Goal: Information Seeking & Learning: Learn about a topic

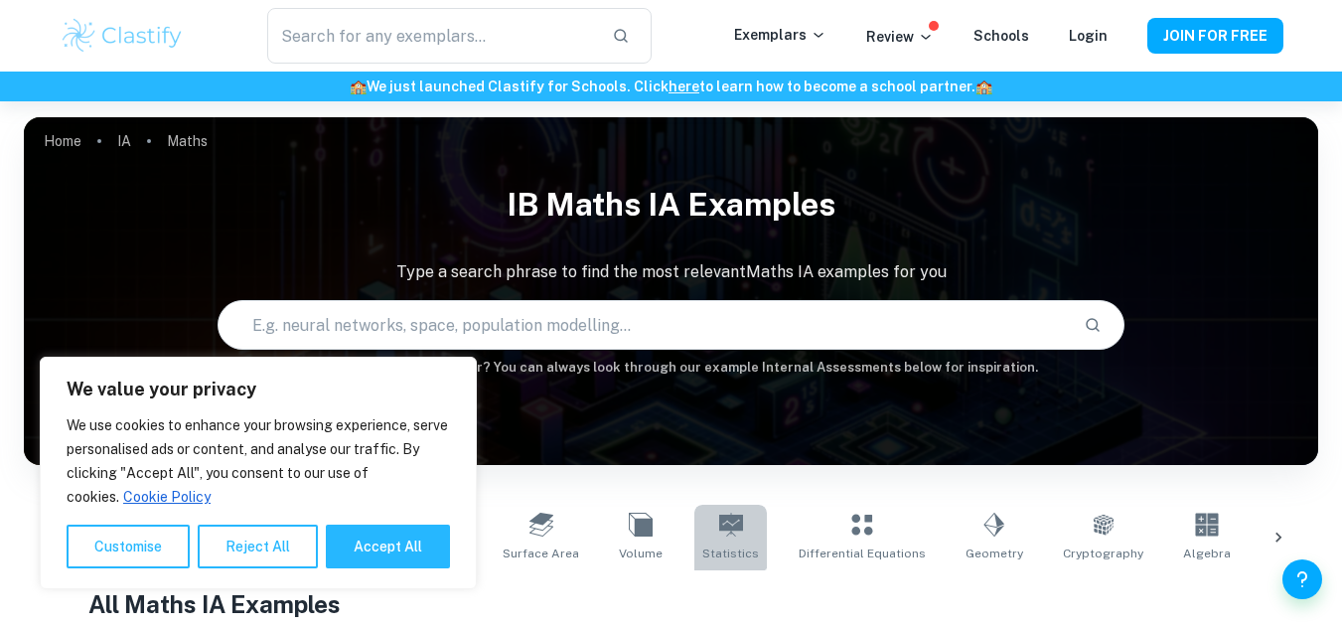
click at [694, 522] on link "Statistics" at bounding box center [730, 537] width 72 height 66
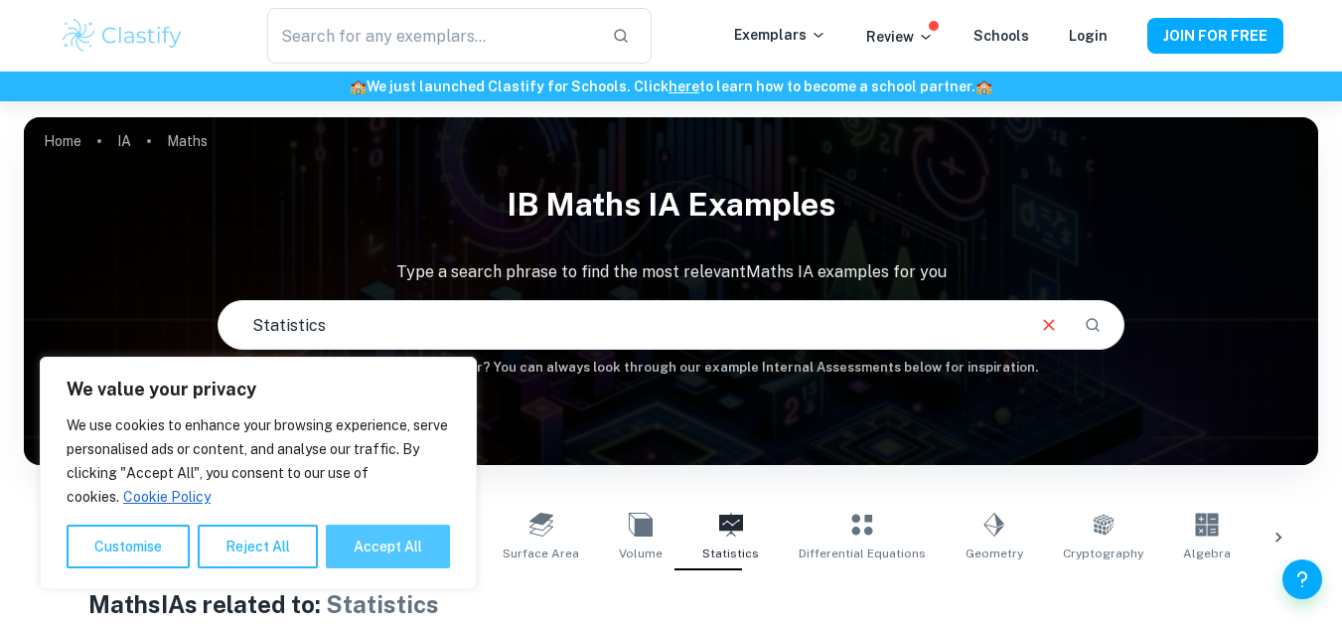
click at [370, 547] on button "Accept All" at bounding box center [388, 546] width 124 height 44
checkbox input "true"
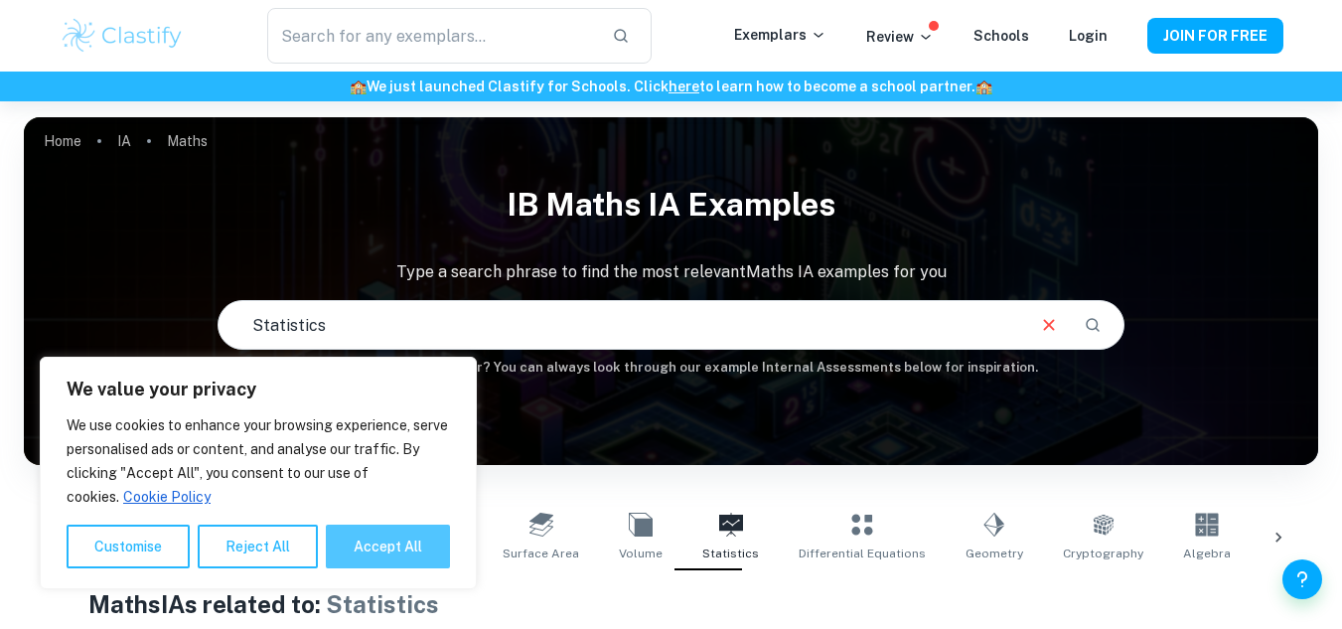
checkbox input "true"
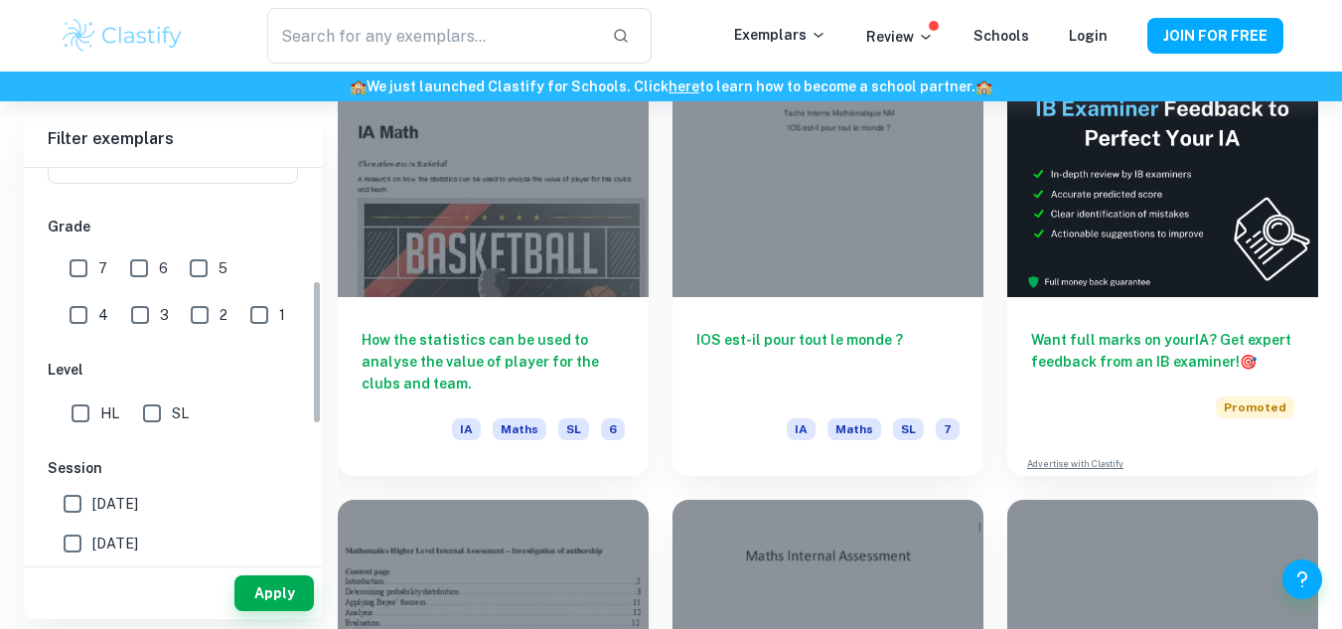
scroll to position [303, 0]
click at [152, 419] on input "SL" at bounding box center [152, 412] width 40 height 40
checkbox input "true"
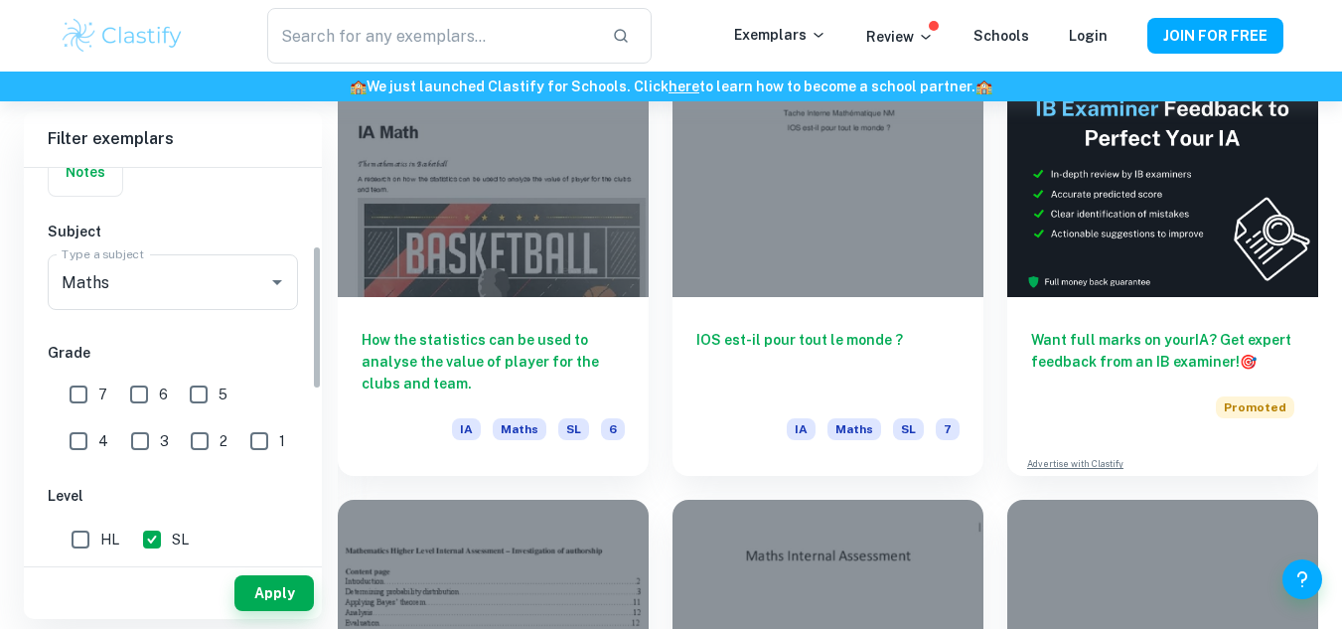
scroll to position [174, 0]
click at [135, 386] on input "6" at bounding box center [139, 396] width 40 height 40
checkbox input "true"
click at [72, 400] on input "7" at bounding box center [79, 396] width 40 height 40
checkbox input "true"
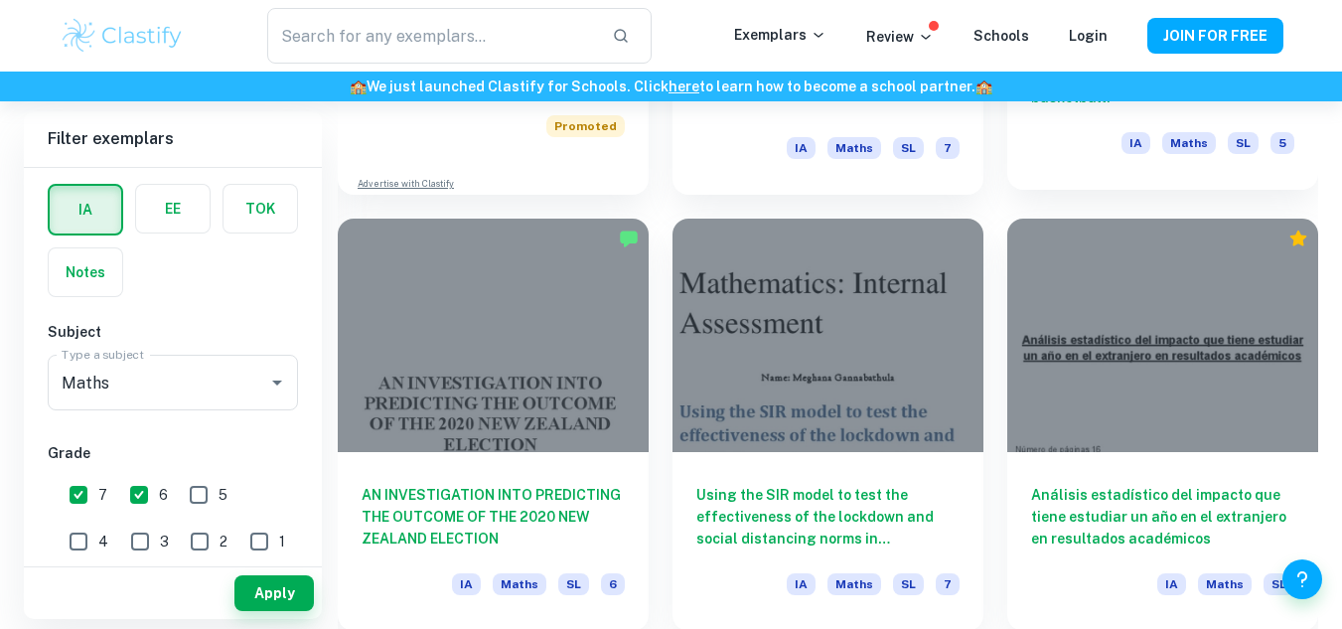
scroll to position [1759, 0]
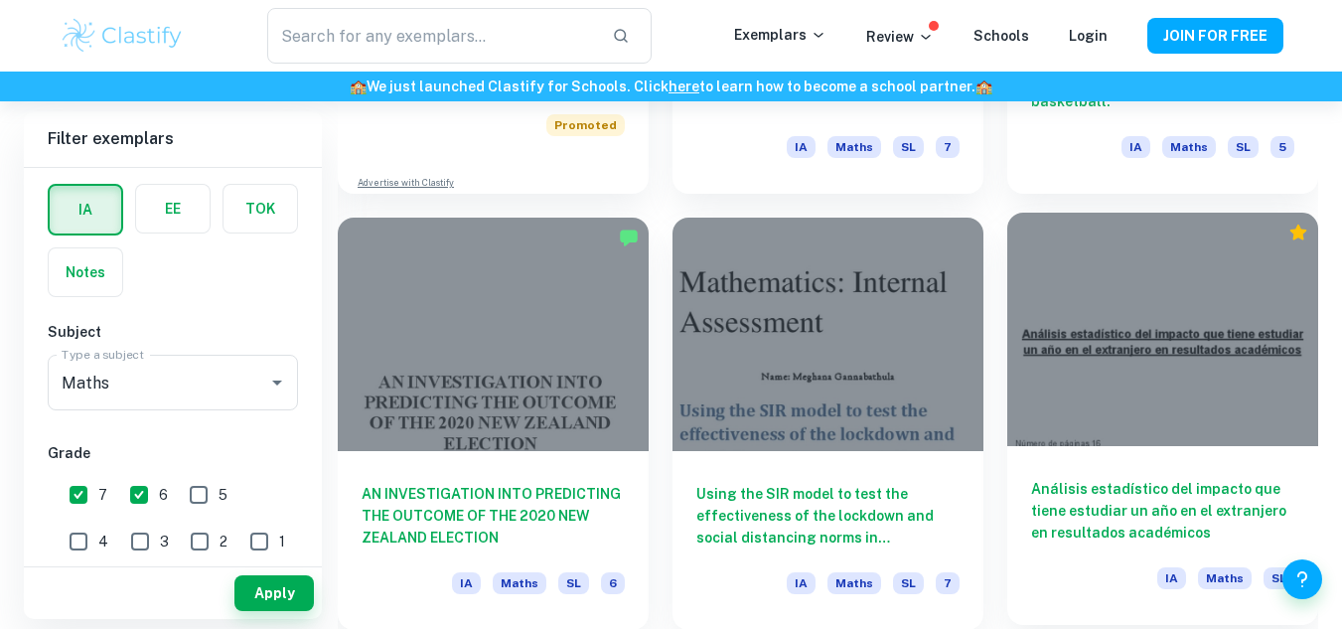
click at [1145, 406] on div at bounding box center [1162, 328] width 311 height 233
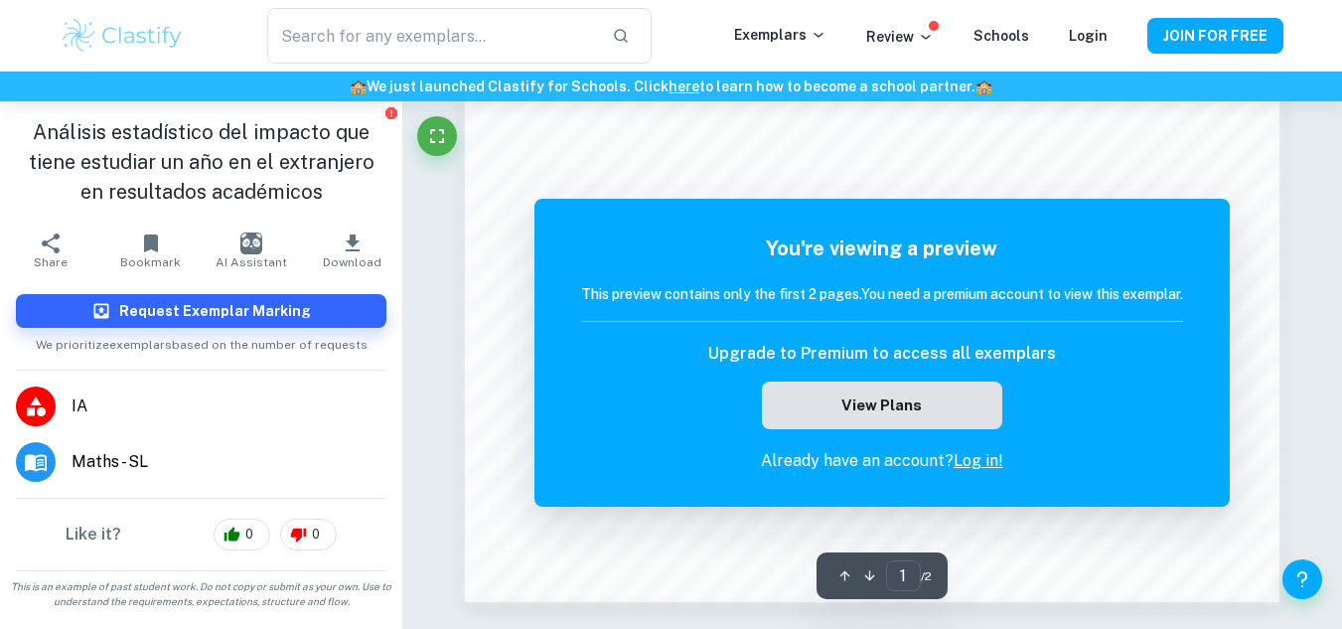
scroll to position [1937, 0]
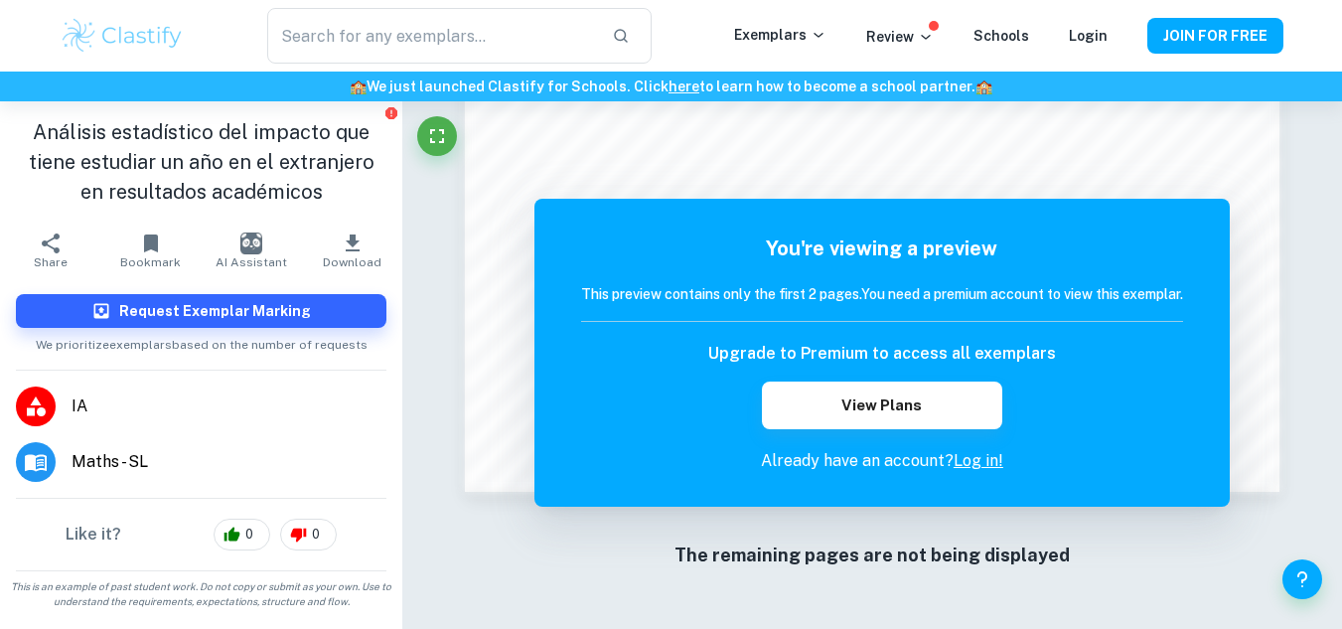
click at [362, 292] on div "Request Exemplar Marking We prioritize exemplars based on the number of requests" at bounding box center [201, 323] width 402 height 91
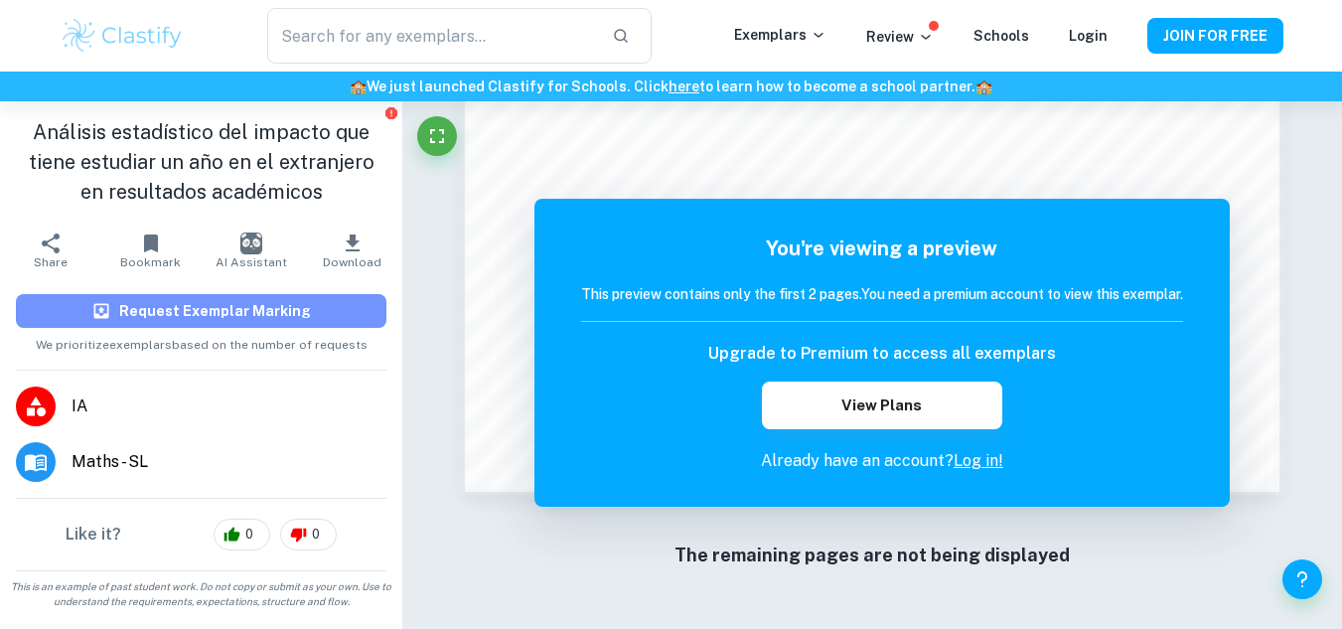
click at [289, 314] on h6 "Request Exemplar Marking" at bounding box center [215, 311] width 192 height 22
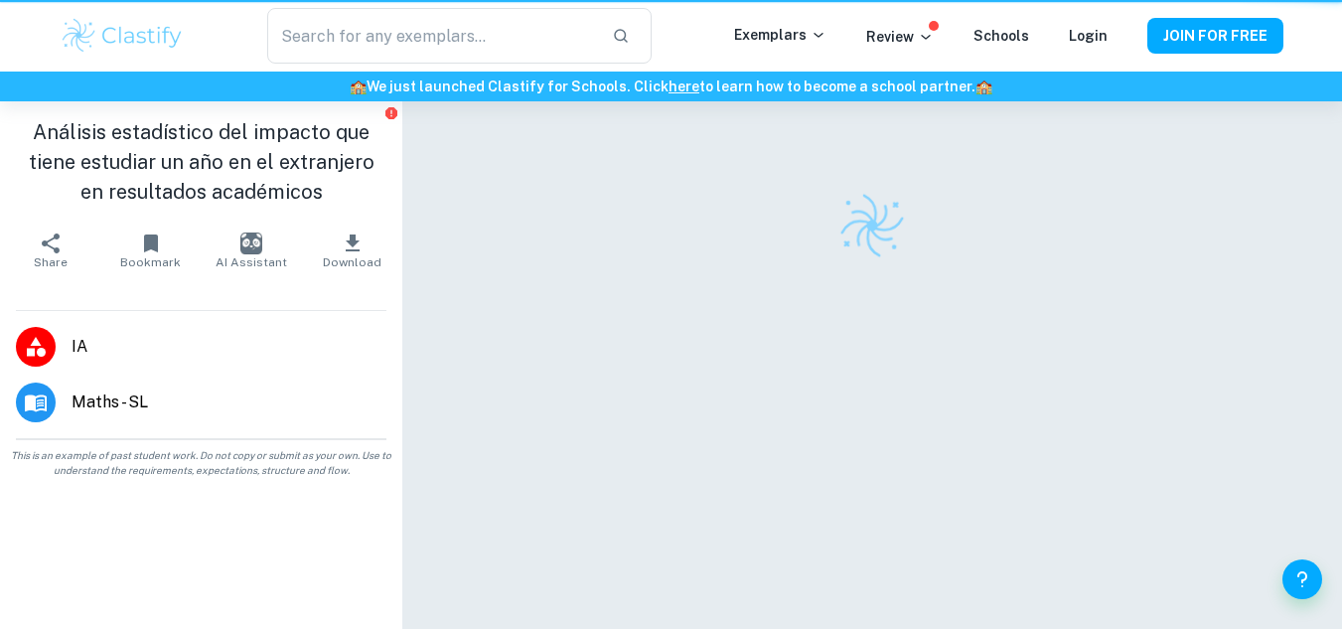
scroll to position [101, 0]
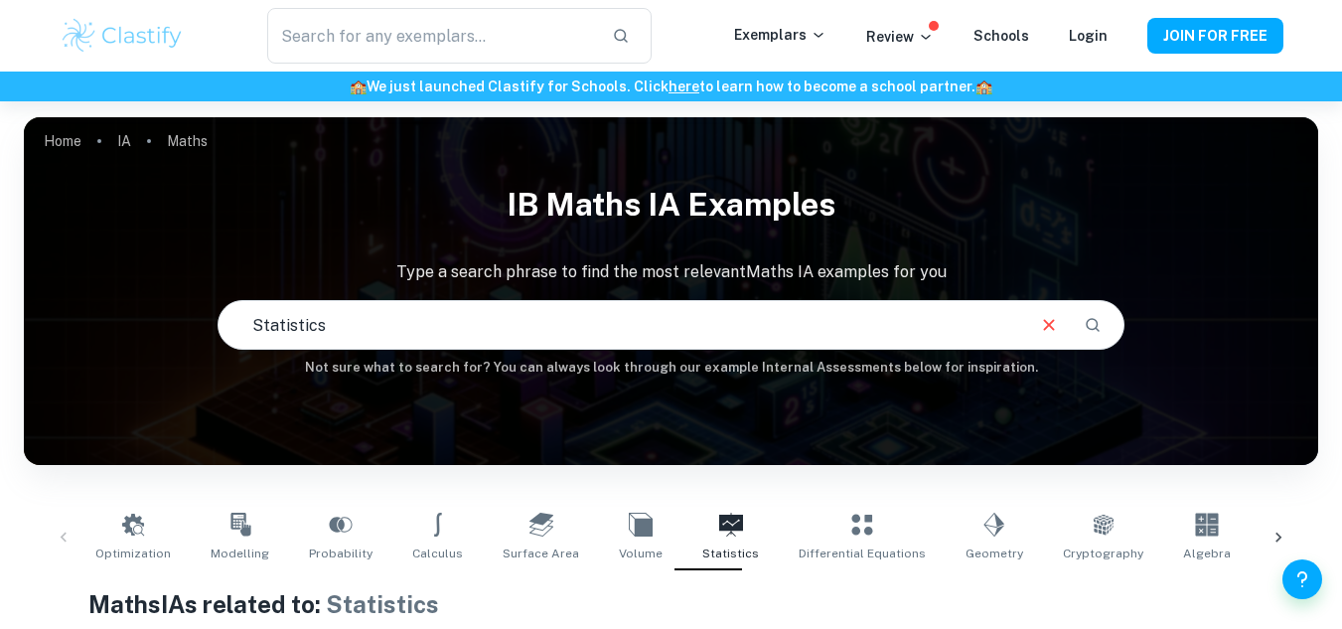
click at [558, 334] on input "Statistics" at bounding box center [619, 325] width 802 height 56
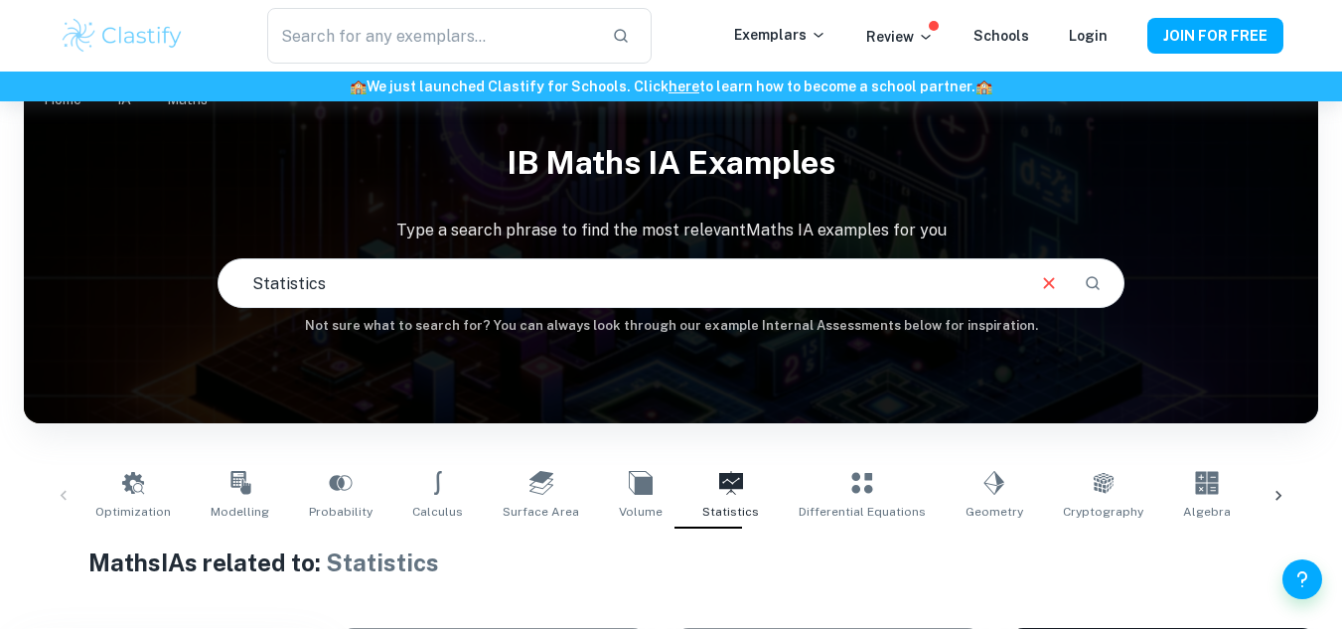
scroll to position [19, 0]
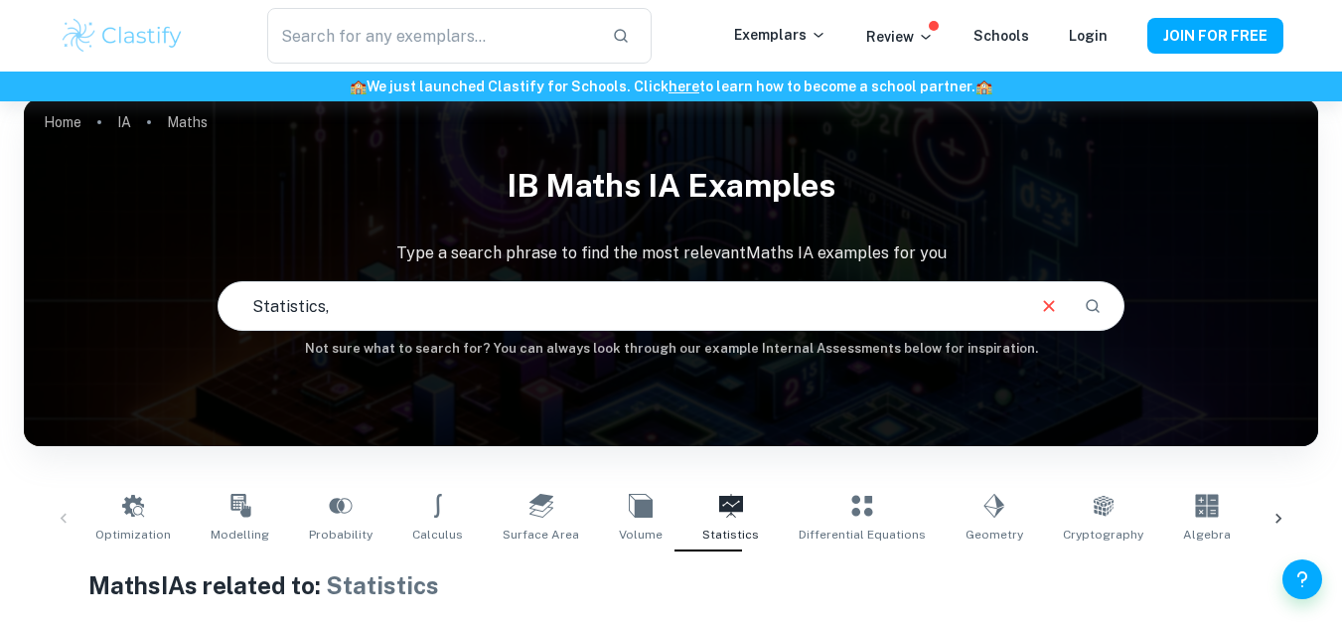
paste input "Correlation between the number of study hours and academic results"
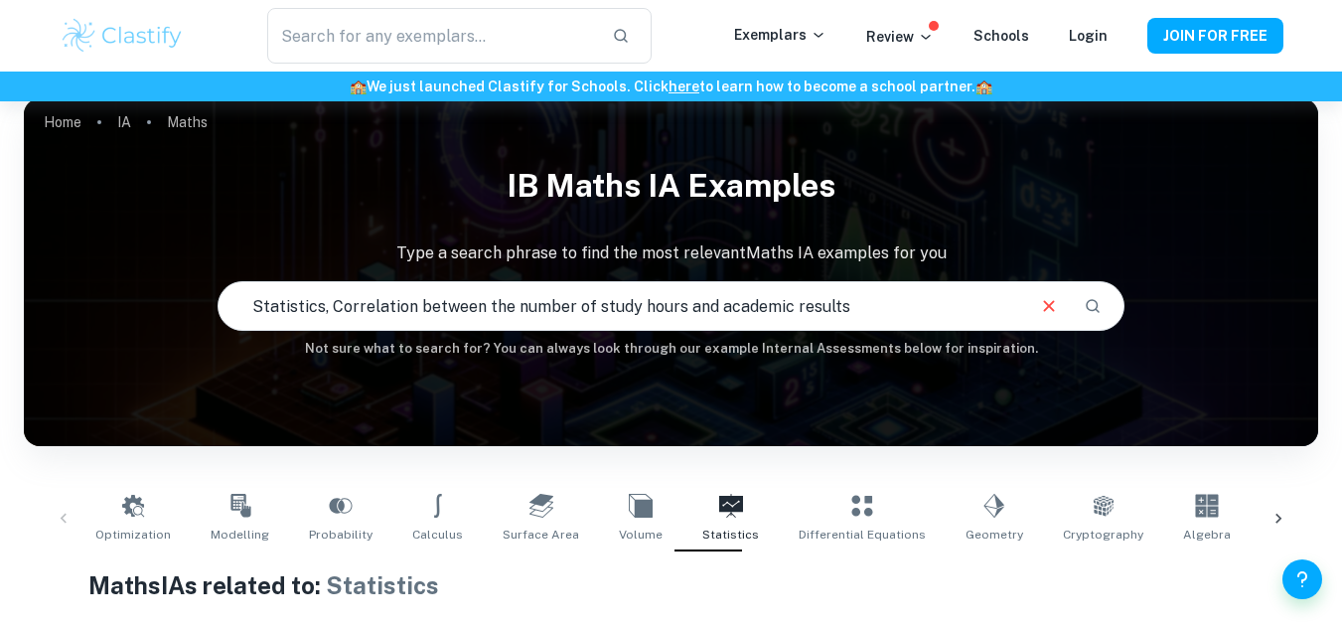
type input "Statistics, Correlation between the number of study hours and academic results"
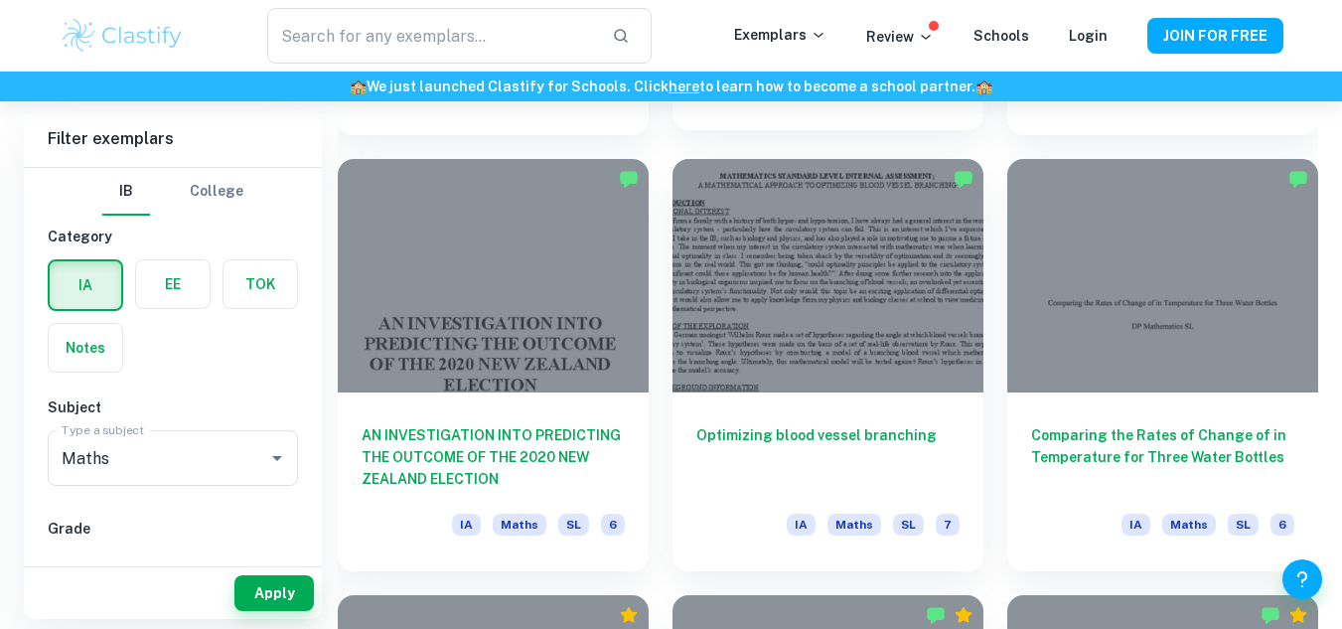
scroll to position [2272, 0]
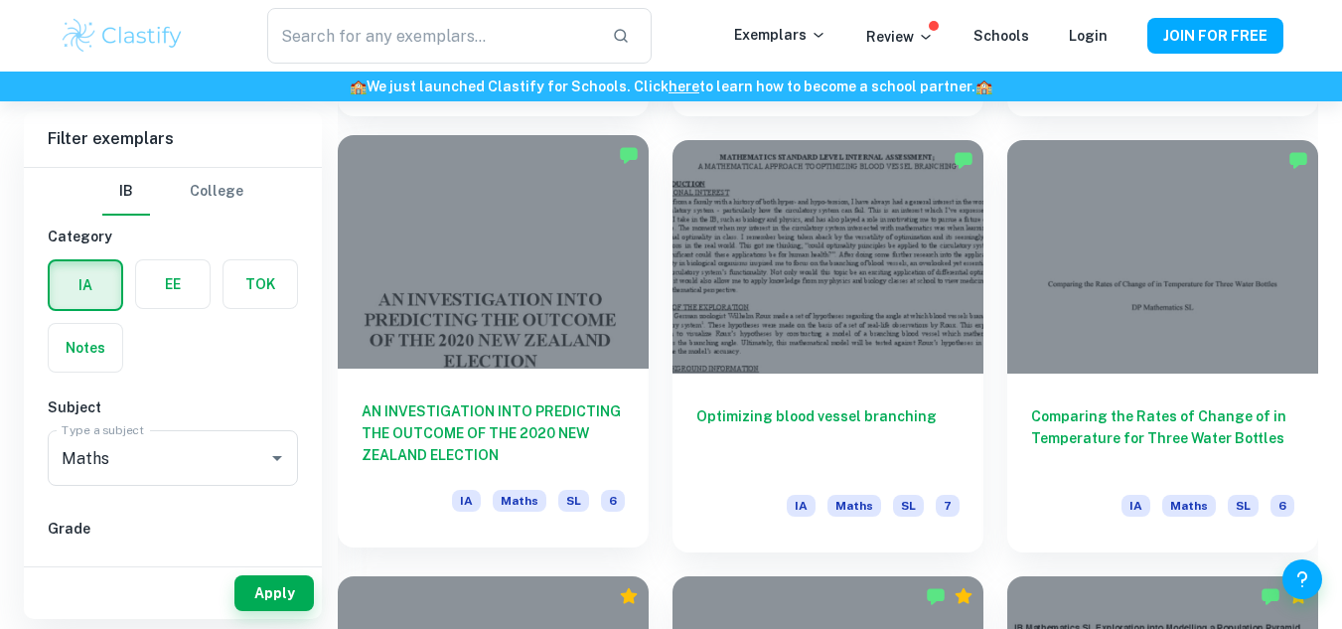
click at [490, 325] on div at bounding box center [493, 251] width 311 height 233
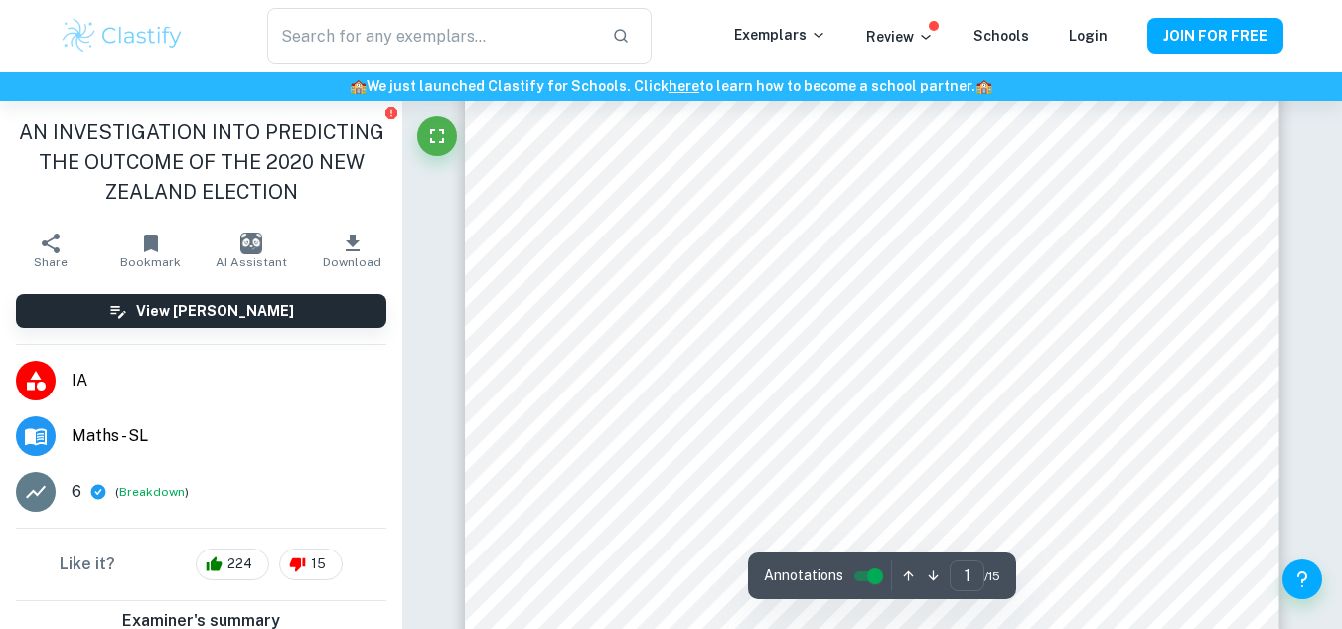
scroll to position [427, 0]
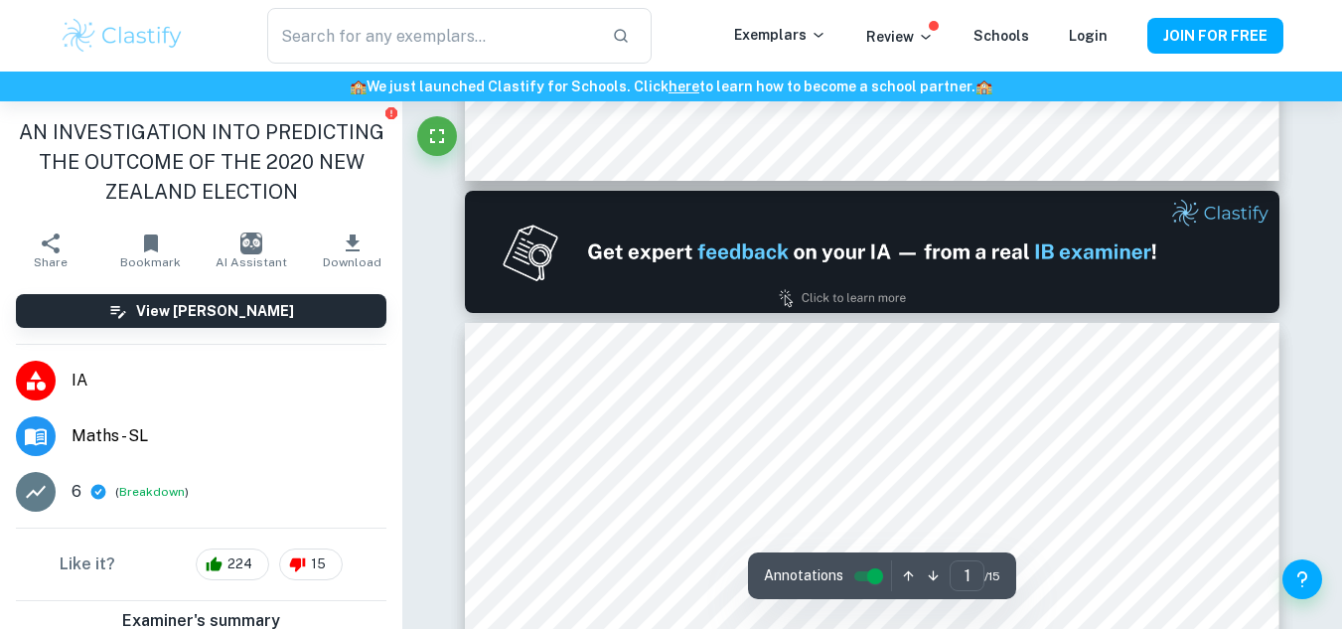
type input "2"
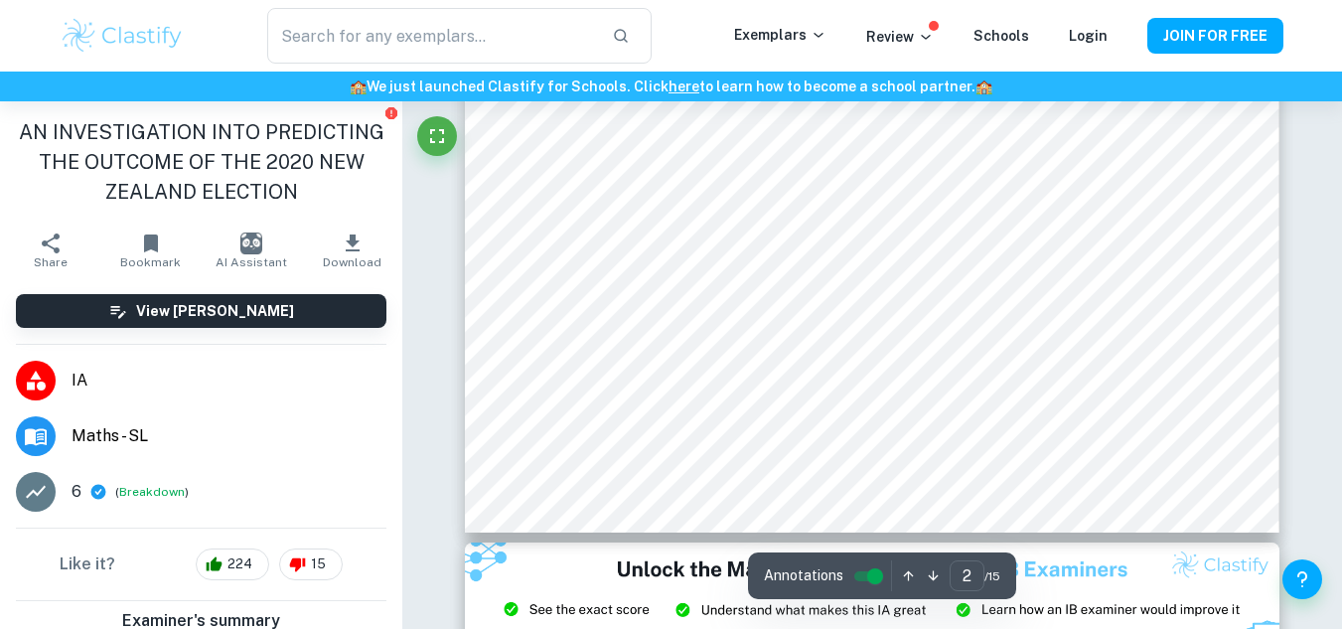
scroll to position [1862, 0]
